Goal: Information Seeking & Learning: Learn about a topic

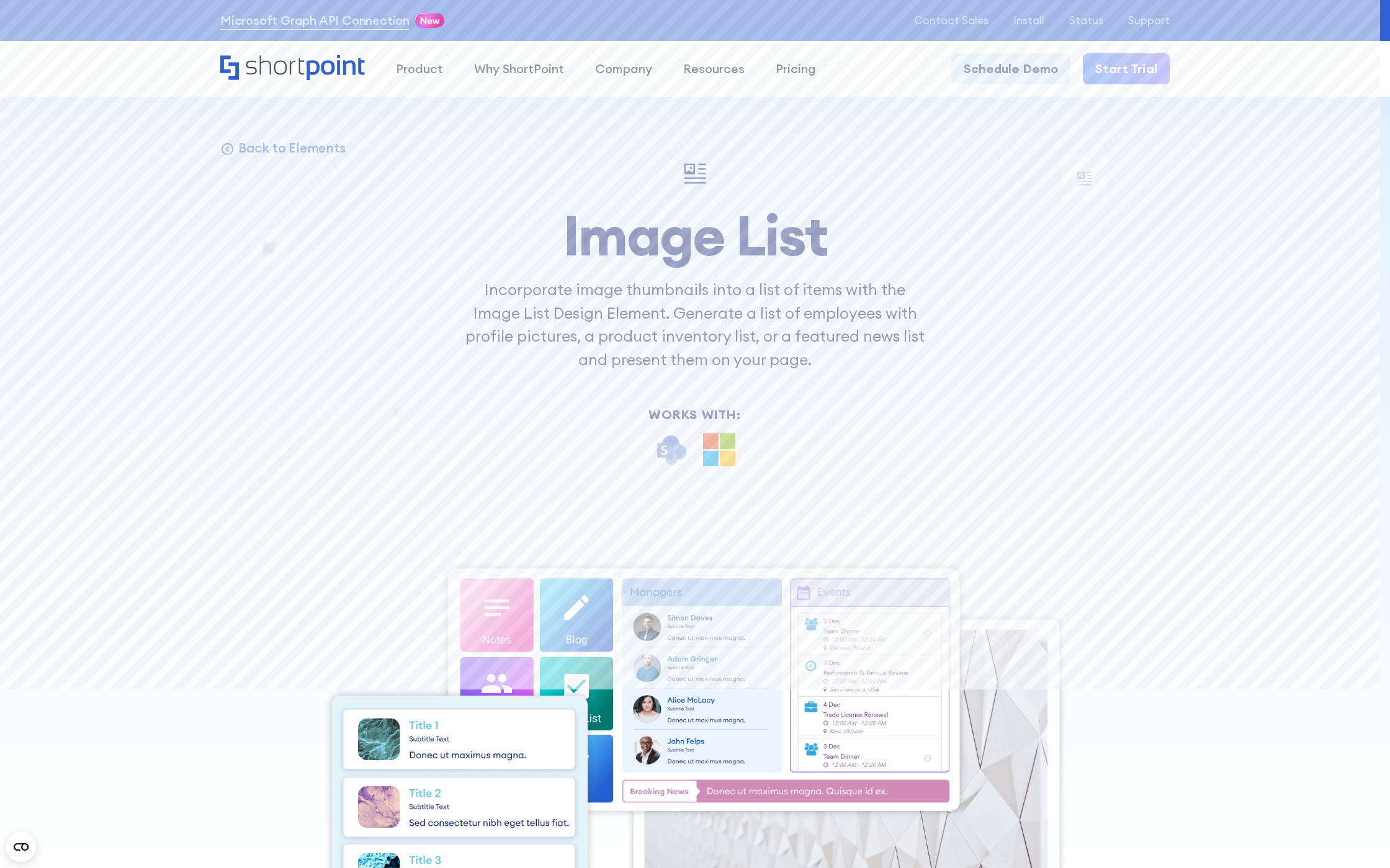
scroll to position [13968, 0]
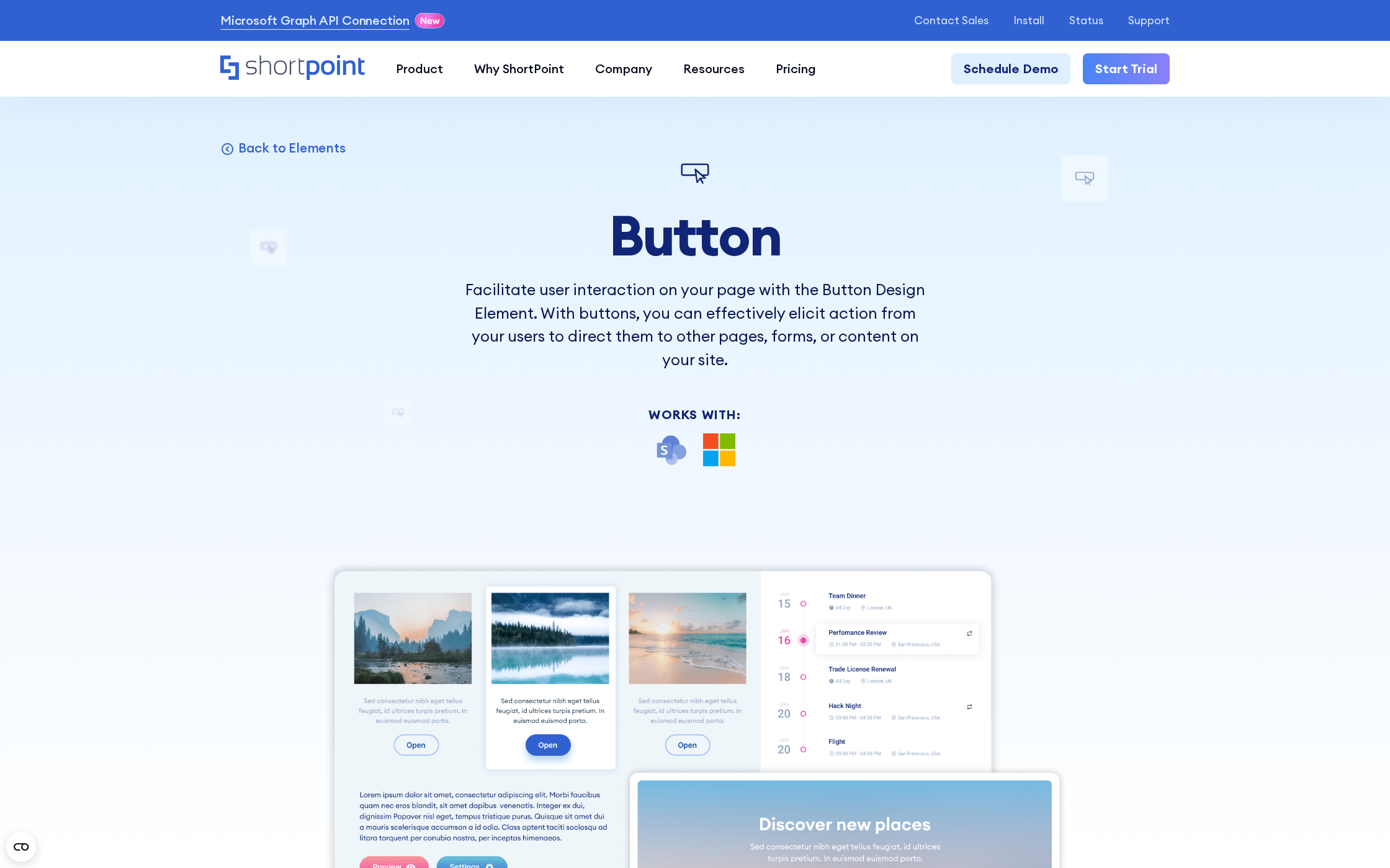
scroll to position [12974, 0]
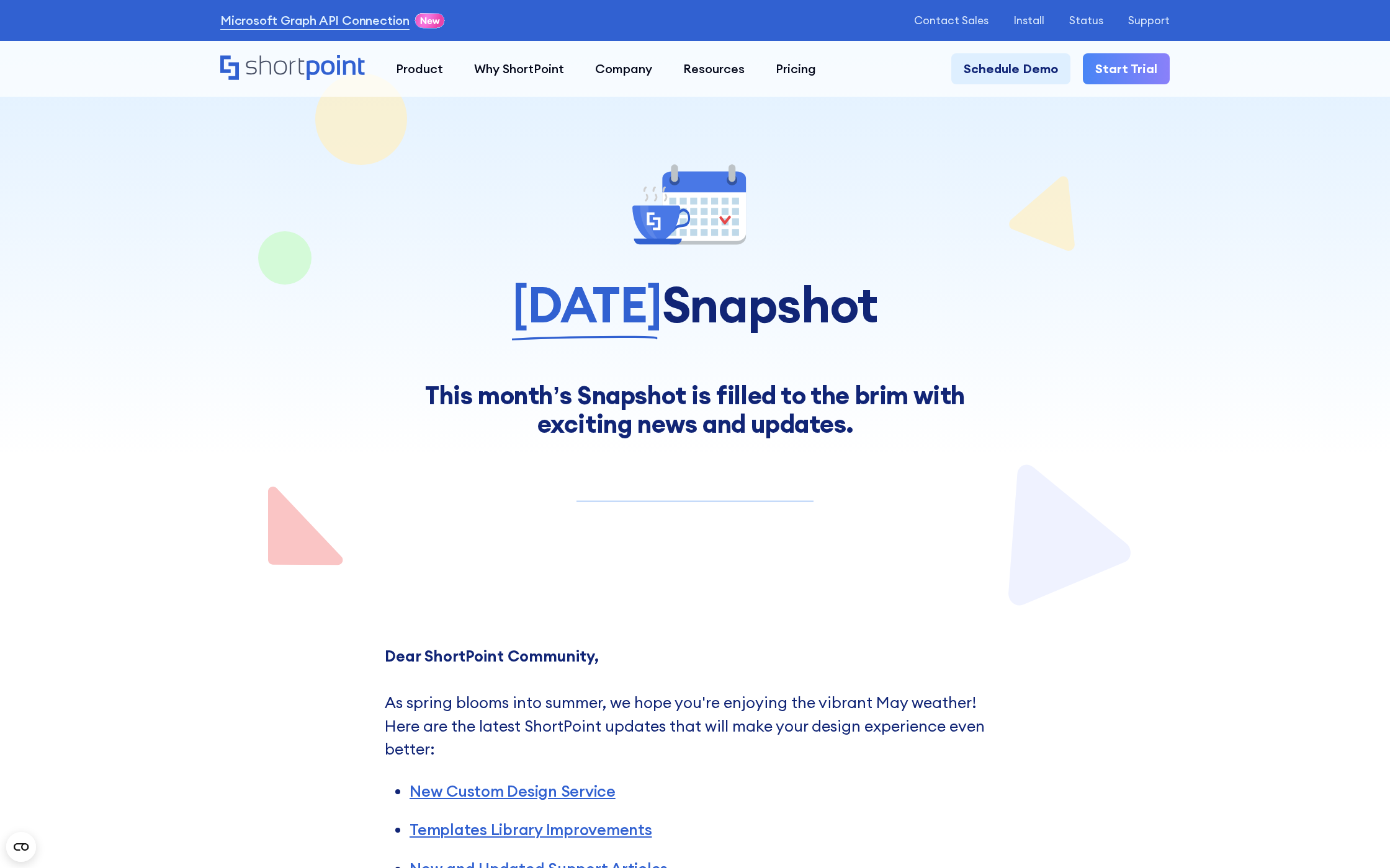
scroll to position [10240, 0]
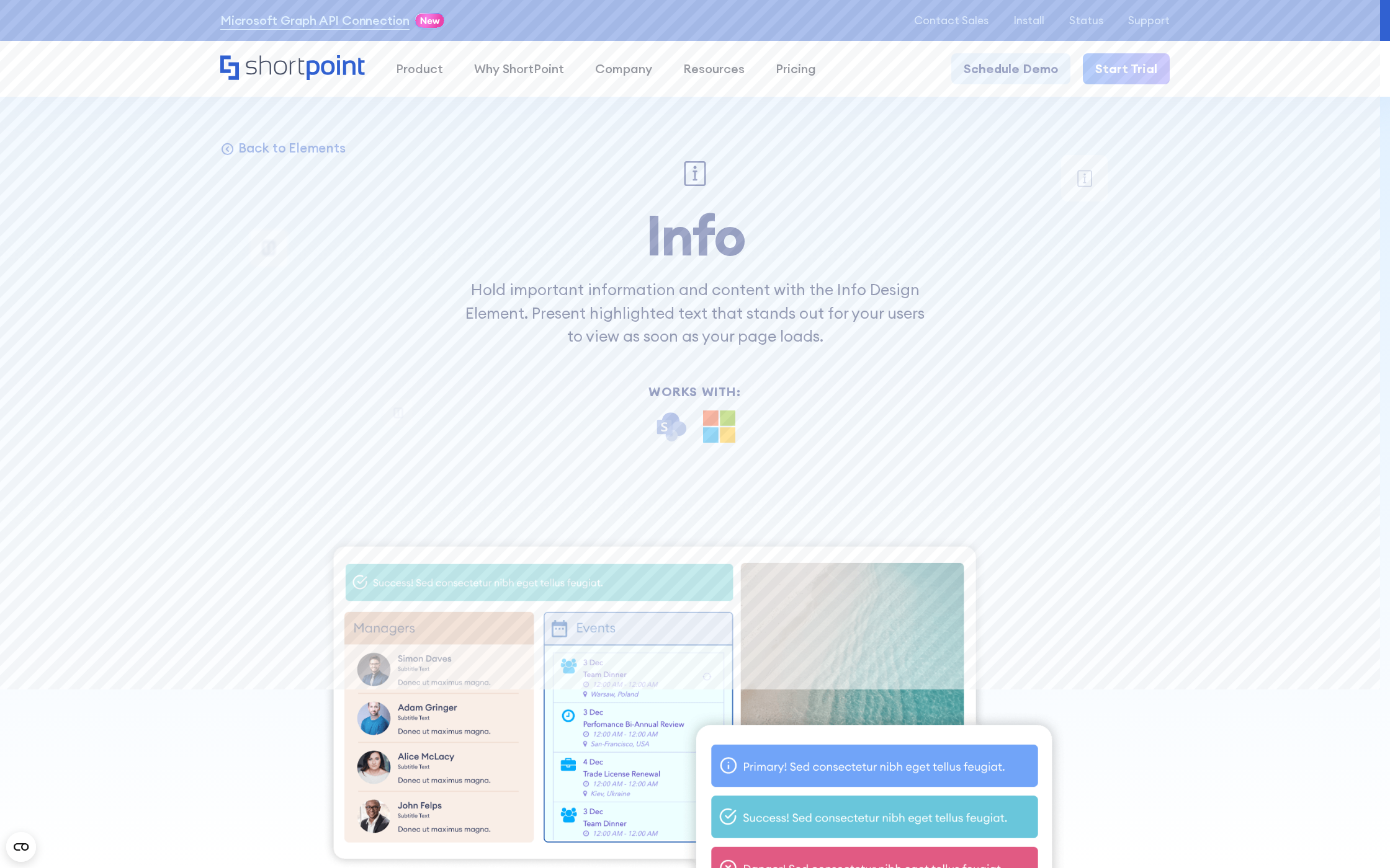
scroll to position [13708, 0]
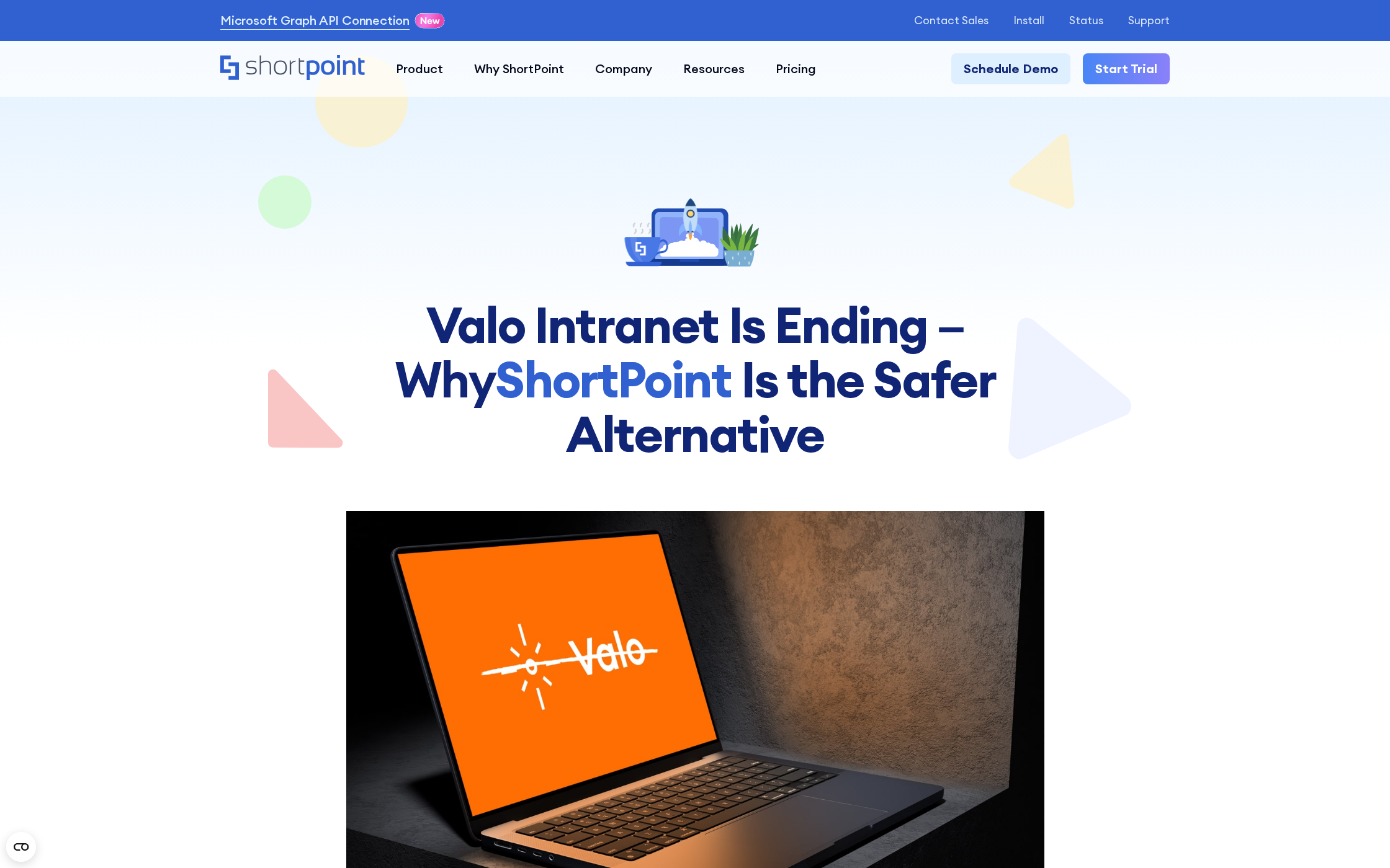
scroll to position [11739, 0]
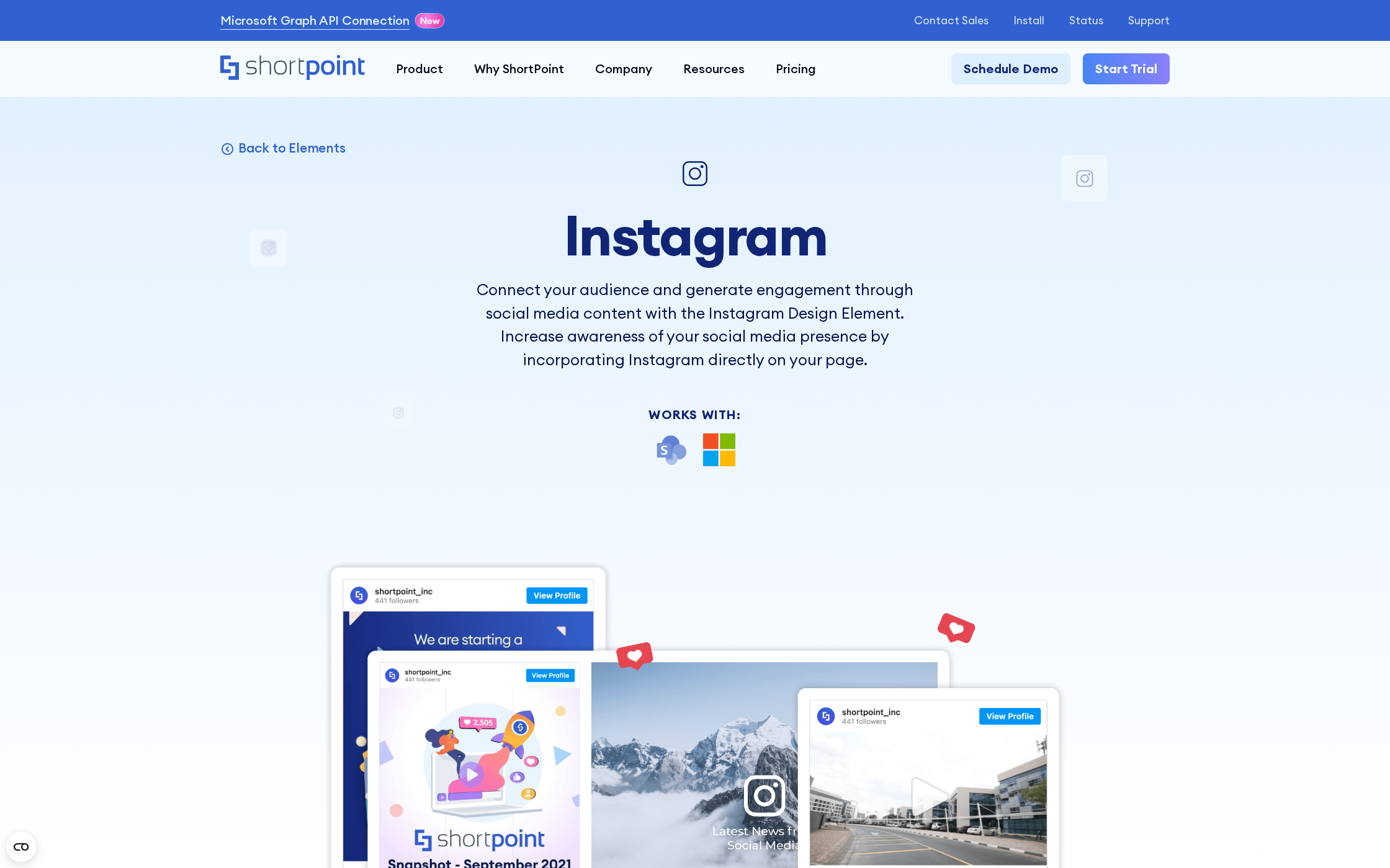
scroll to position [14052, 0]
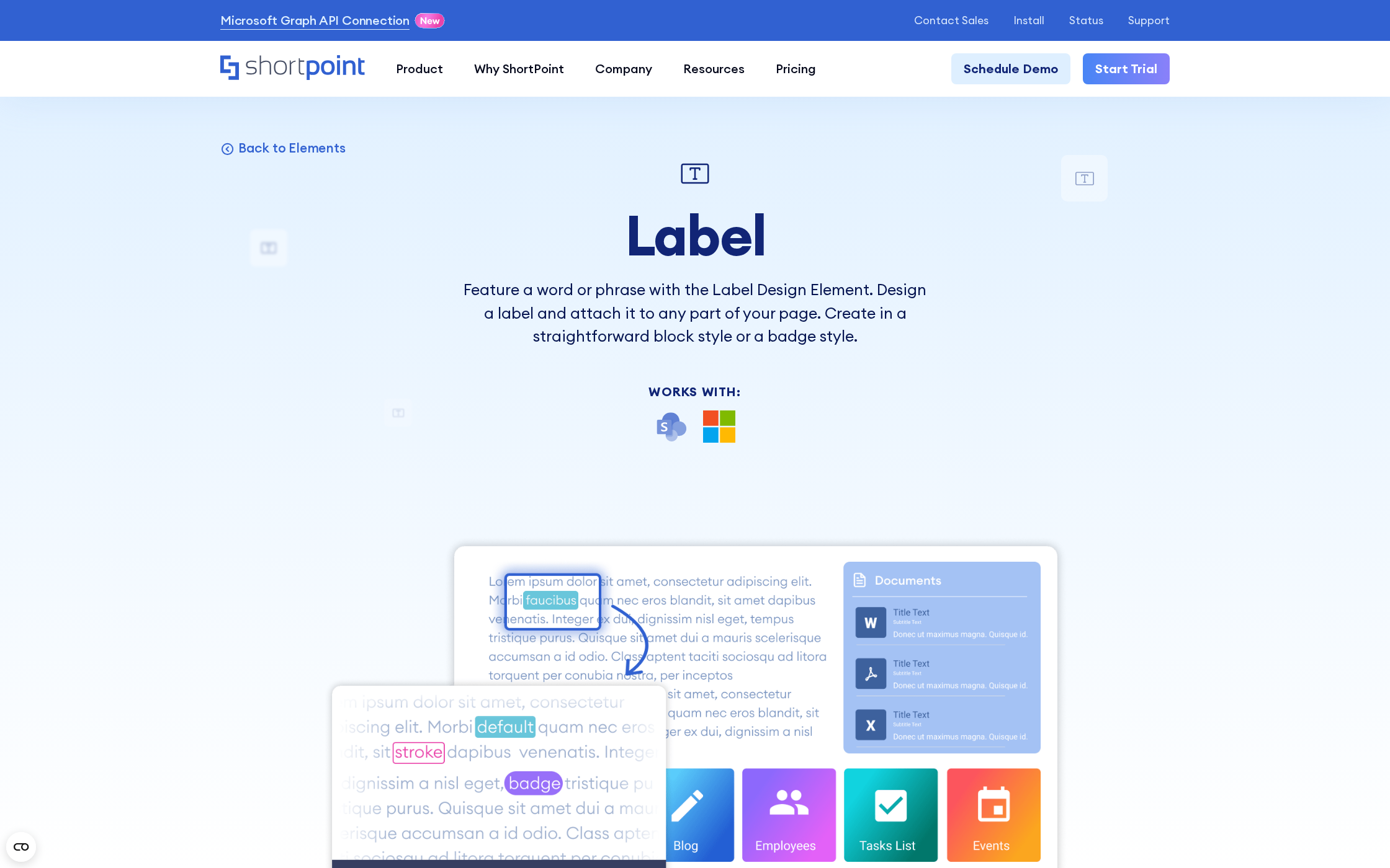
scroll to position [12700, 0]
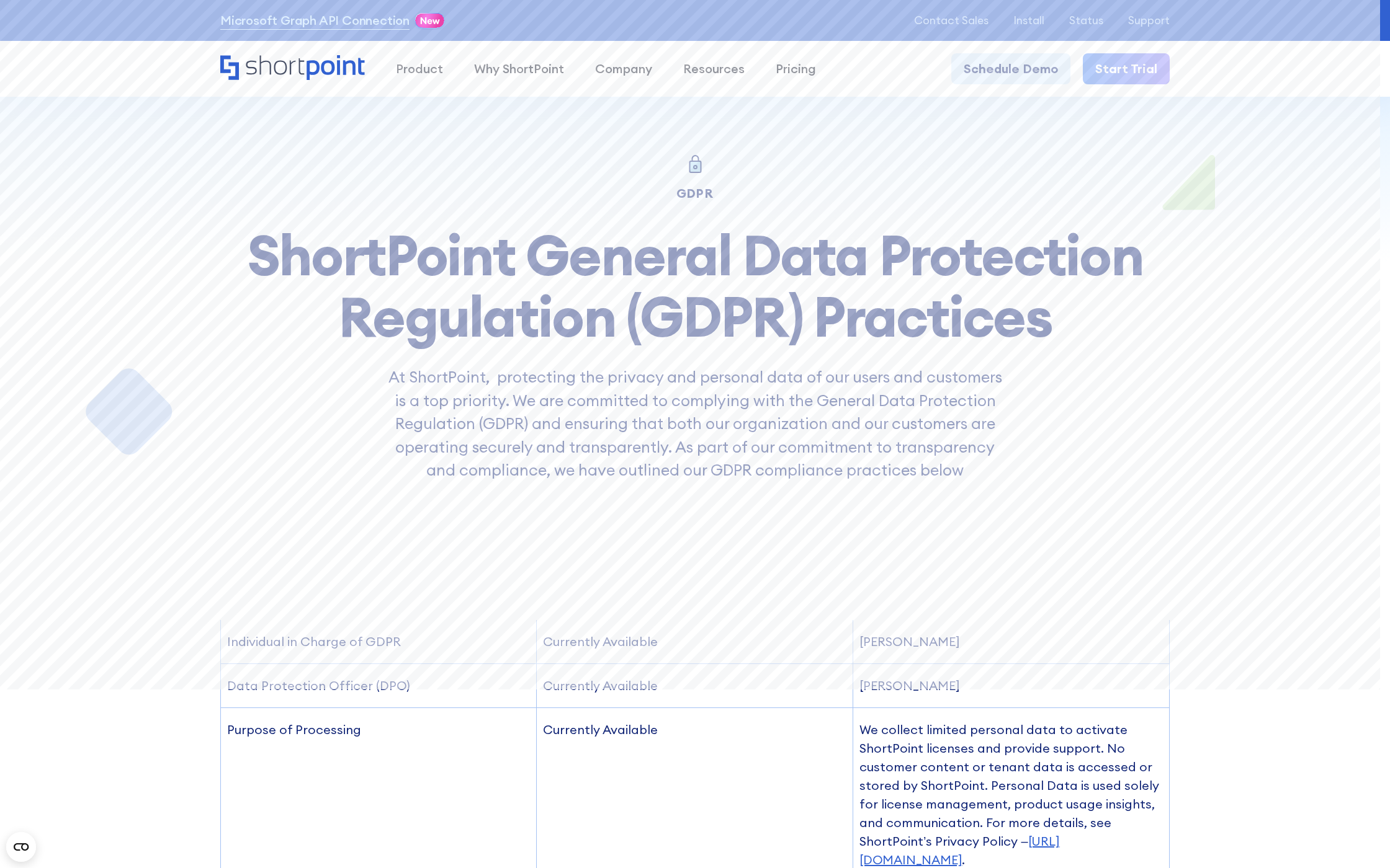
scroll to position [17081, 0]
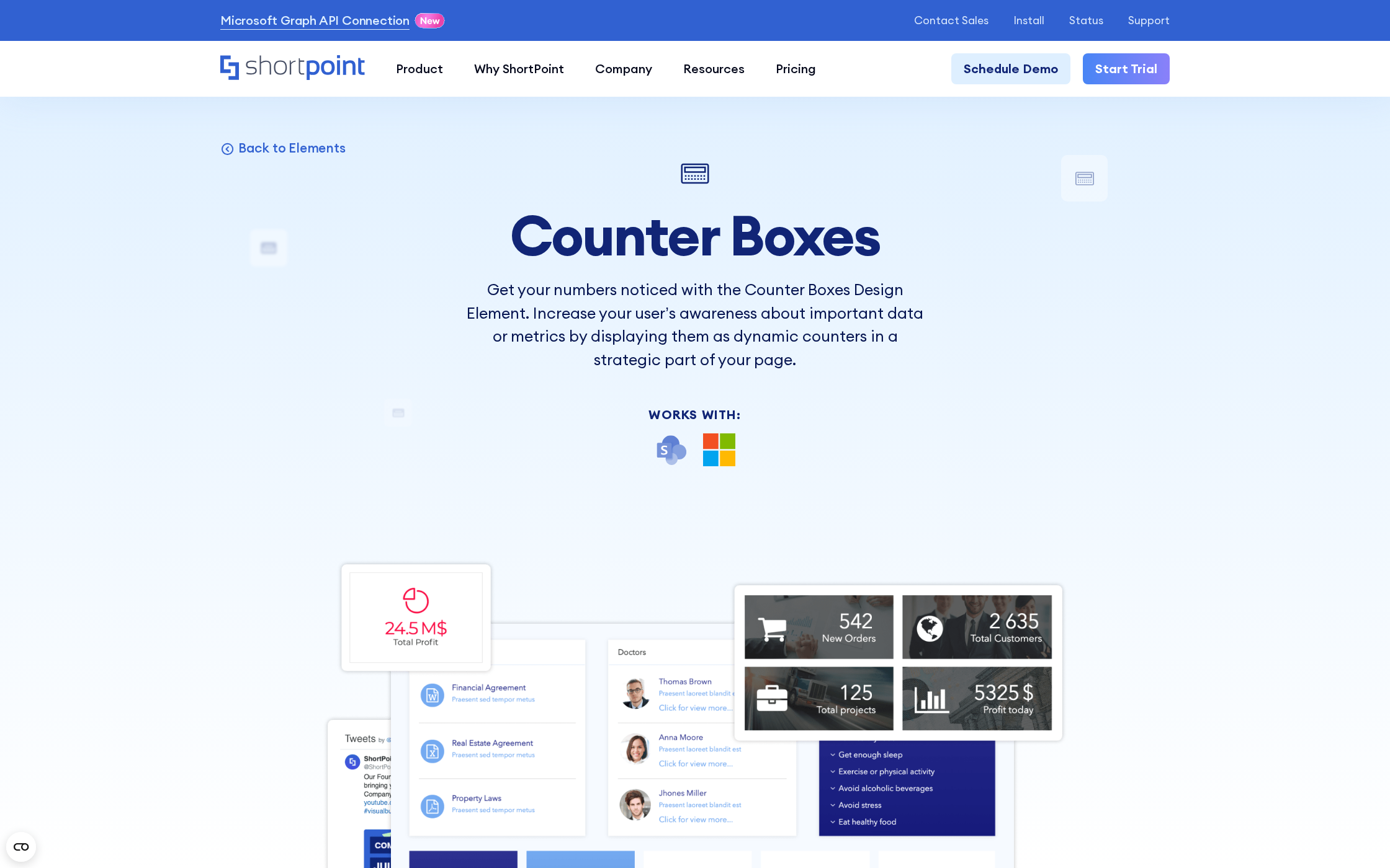
scroll to position [12974, 0]
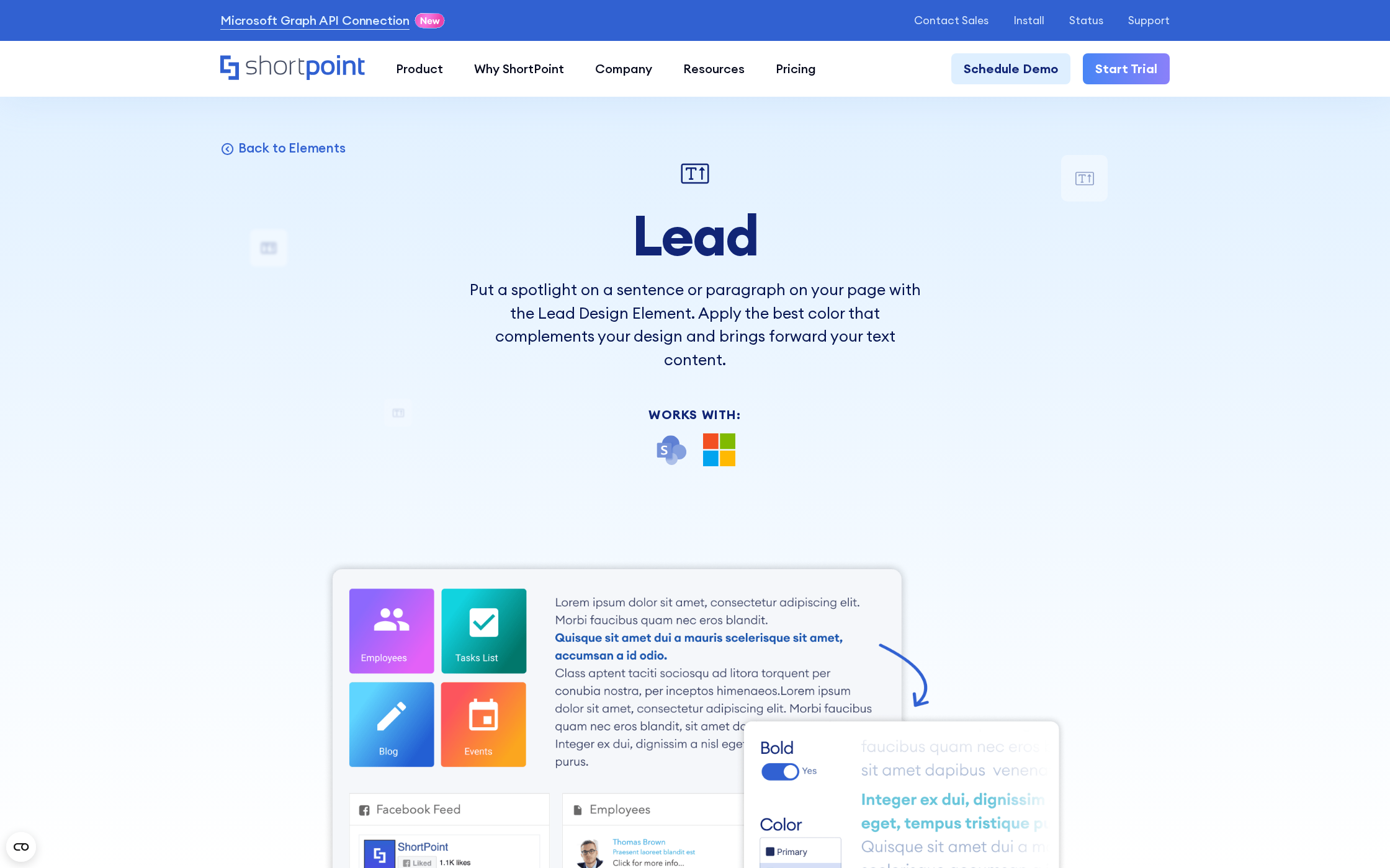
scroll to position [12700, 0]
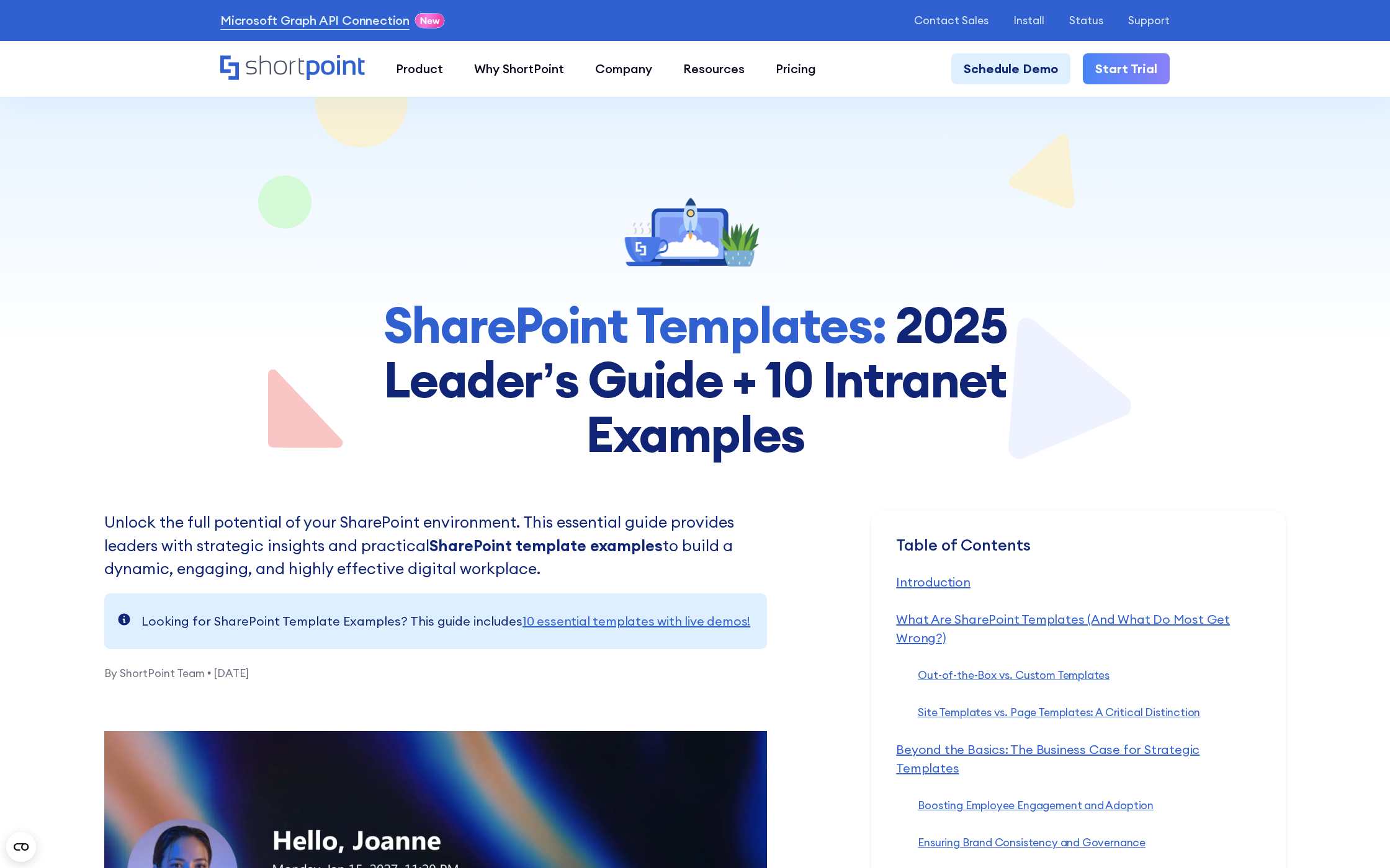
scroll to position [13143, 0]
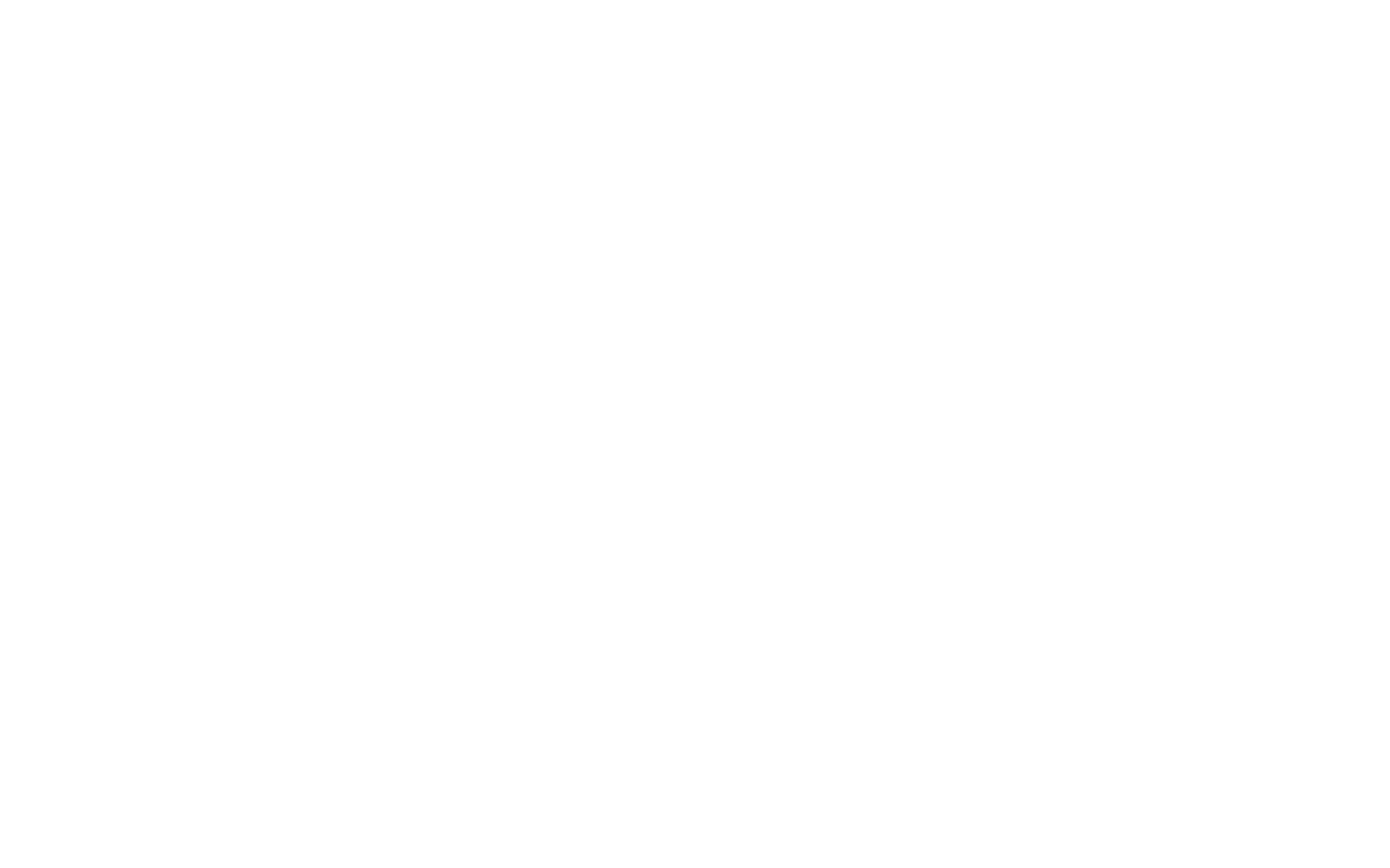
scroll to position [12988, 0]
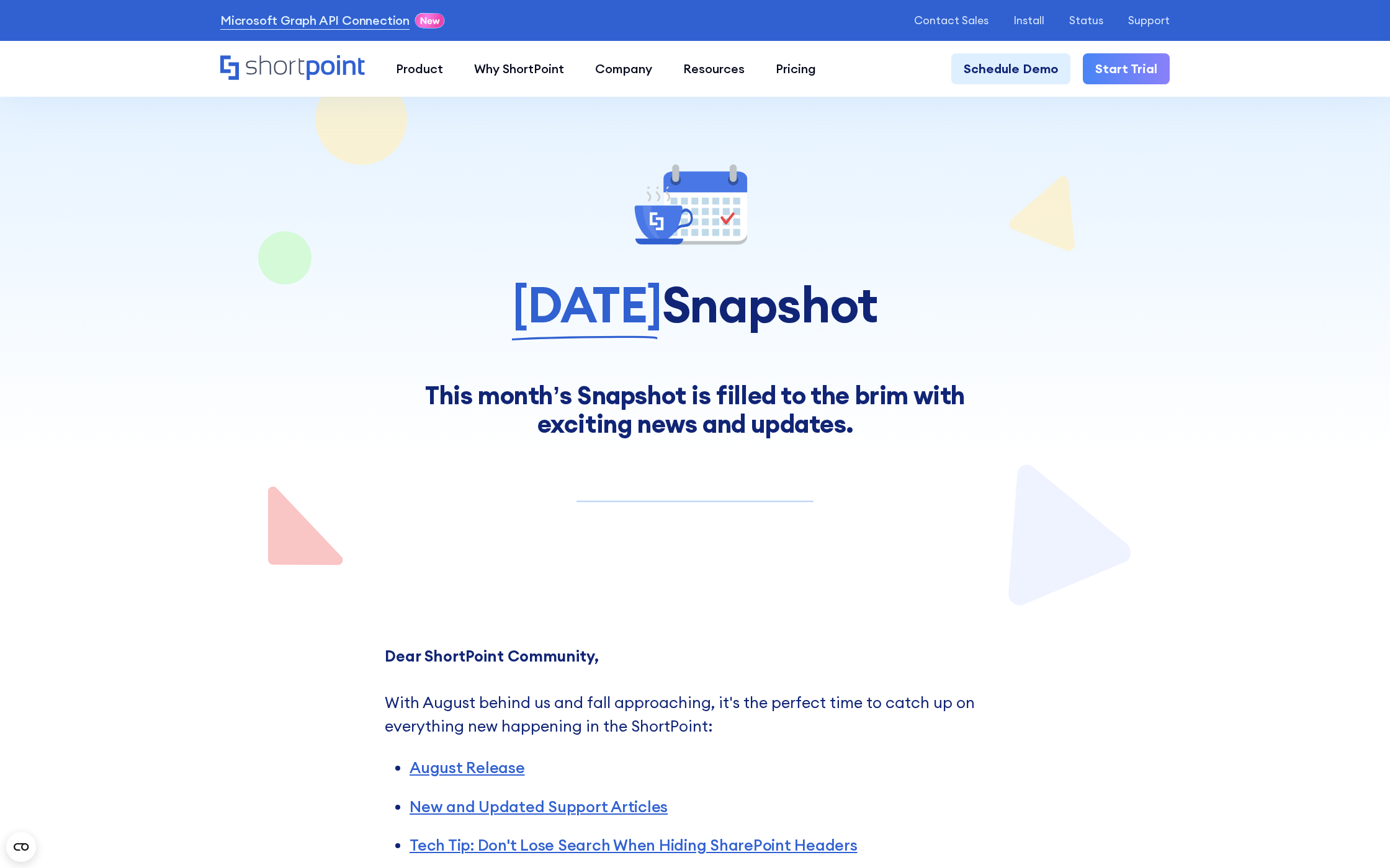
scroll to position [9841, 0]
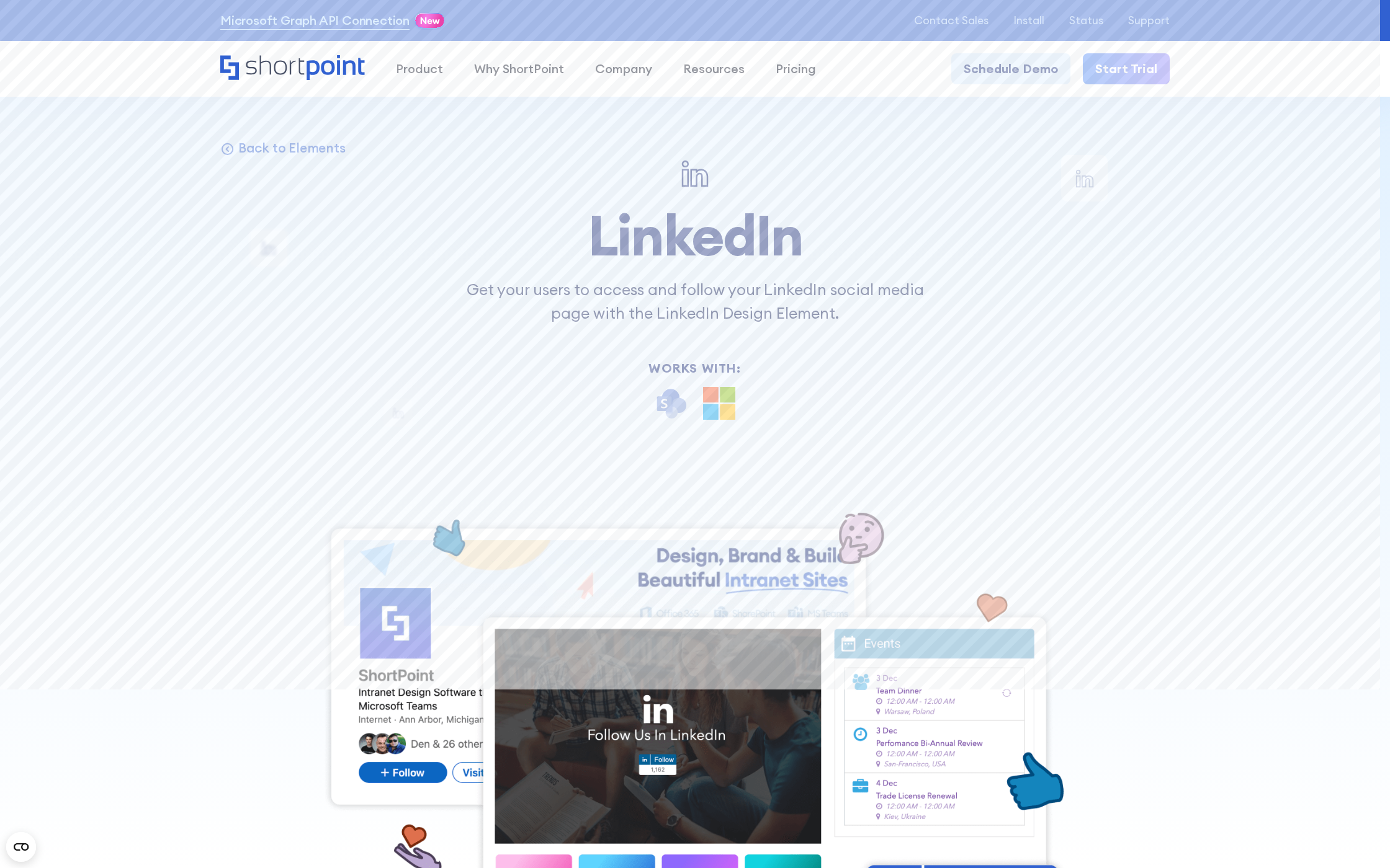
scroll to position [13681, 0]
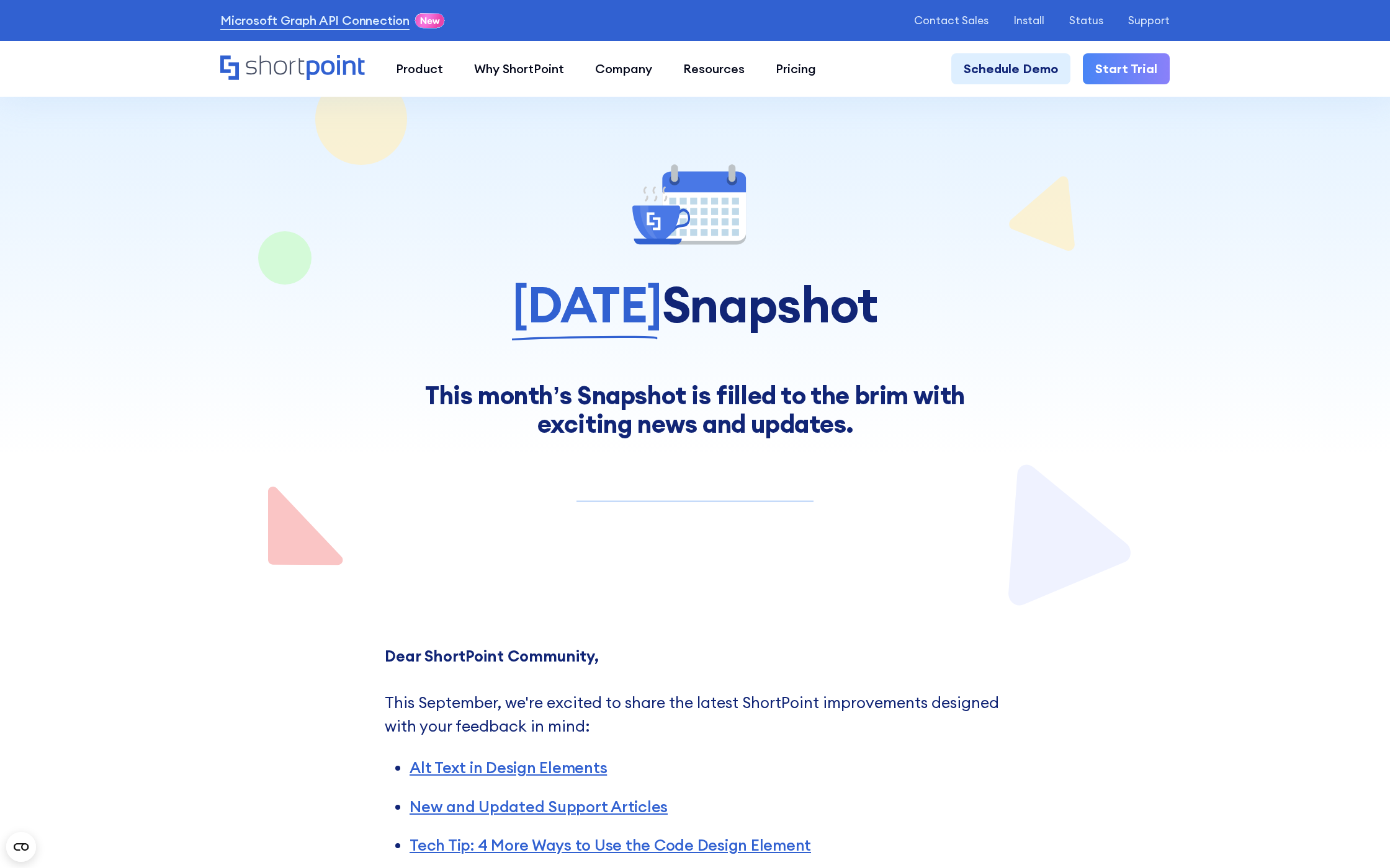
scroll to position [9835, 0]
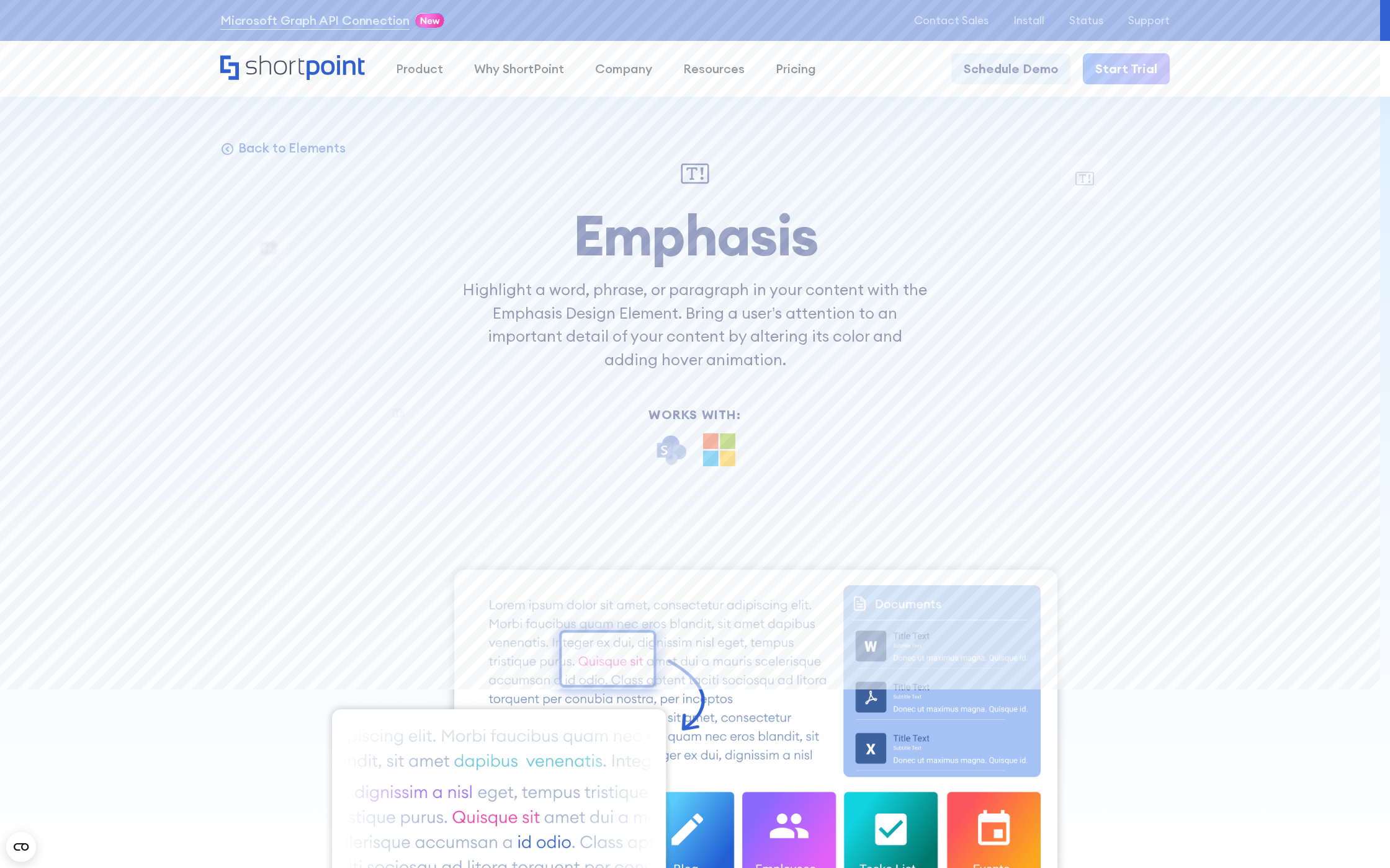
scroll to position [13393, 0]
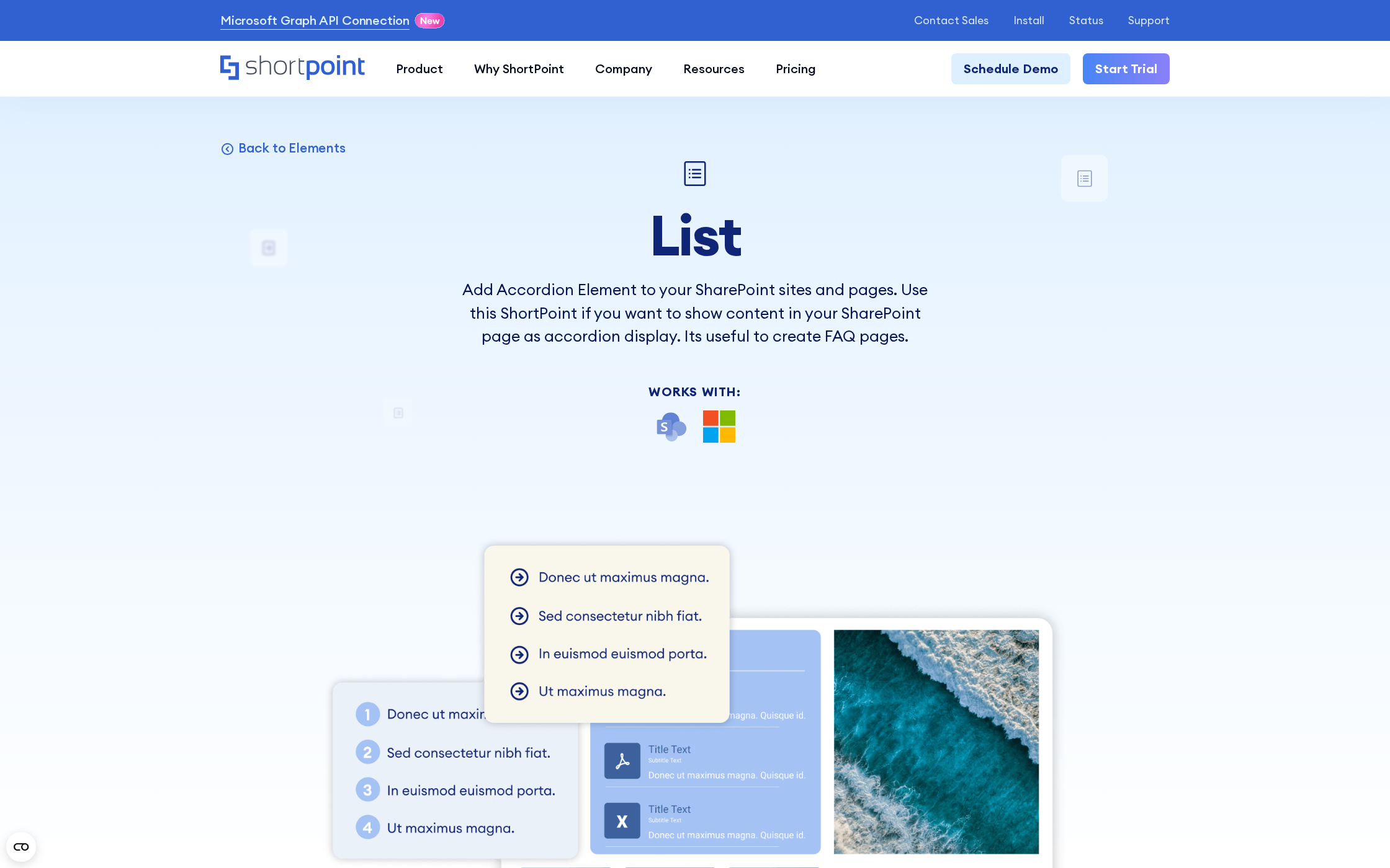
scroll to position [12988, 0]
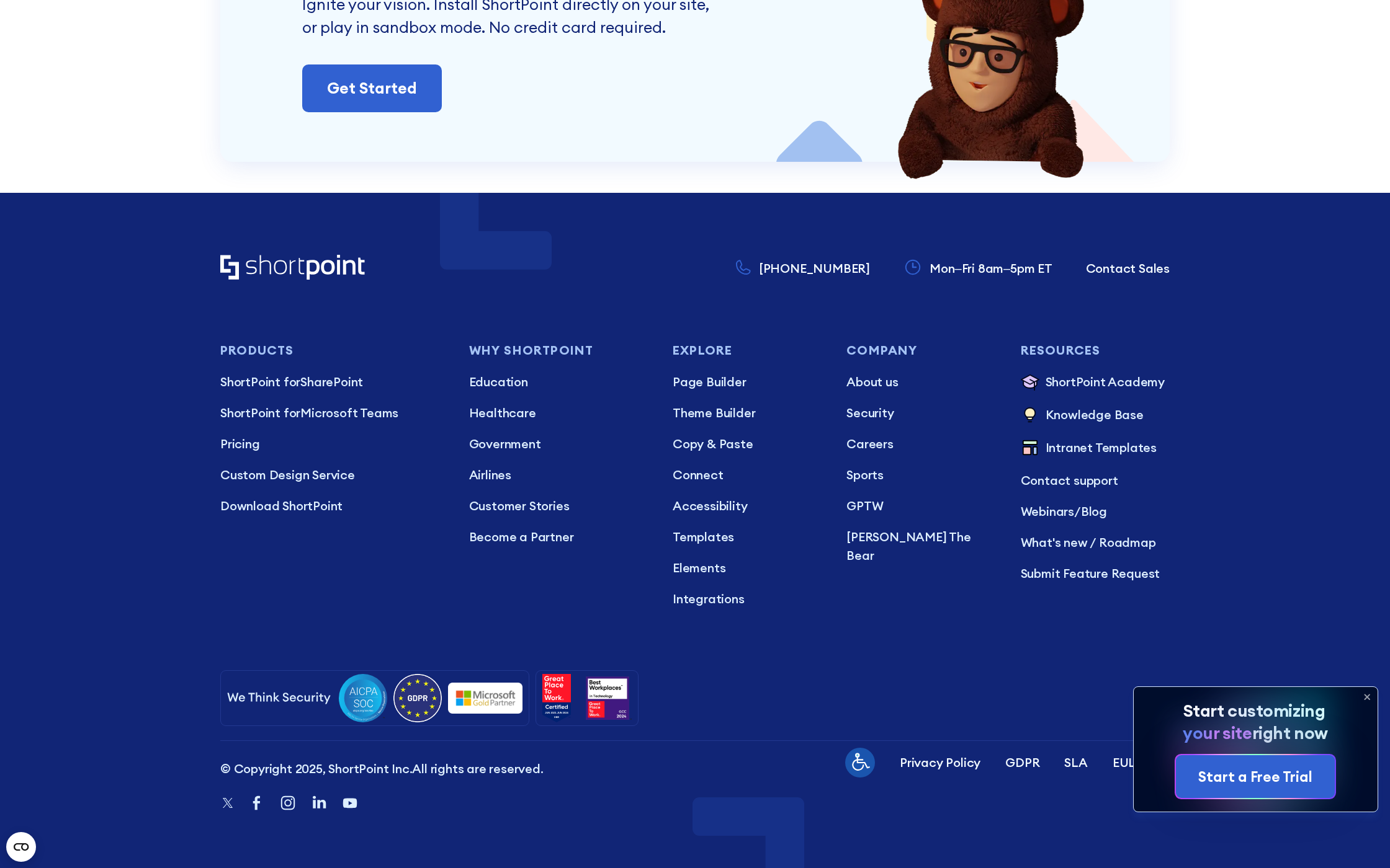
scroll to position [11565, 0]
